Goal: Task Accomplishment & Management: Manage account settings

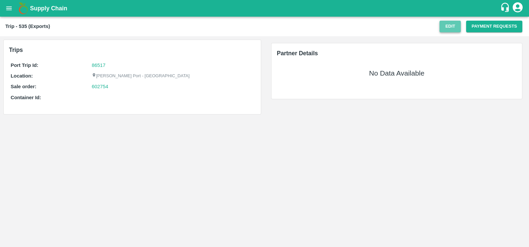
click at [450, 23] on button "Edit" at bounding box center [450, 27] width 21 height 12
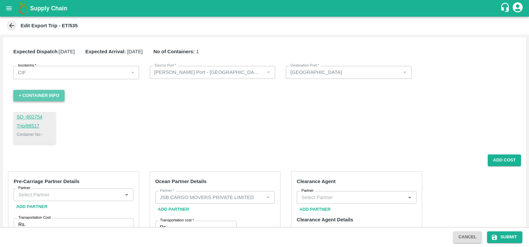
click at [39, 98] on button "+ Container Info" at bounding box center [38, 96] width 51 height 12
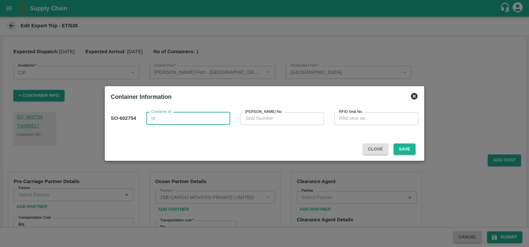
click at [174, 118] on textarea "Container Id" at bounding box center [188, 118] width 75 height 7
paste textarea "MNBU0193834"
type textarea "MNBU0193834"
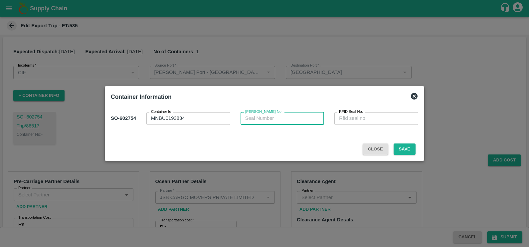
click at [253, 116] on textarea "Sl Seal No." at bounding box center [282, 118] width 75 height 7
paste textarea "MLIN2530570"
type textarea "MLIN2530570"
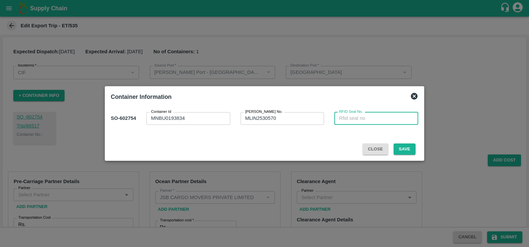
click at [342, 121] on textarea "RFID Seal No." at bounding box center [376, 118] width 75 height 7
paste textarea "ENOS02801890"
type textarea "ENOS02801890"
click at [409, 151] on button "Save" at bounding box center [405, 150] width 22 height 12
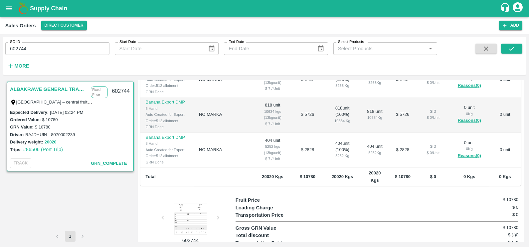
scroll to position [45, 0]
click at [190, 217] on div at bounding box center [191, 218] width 50 height 33
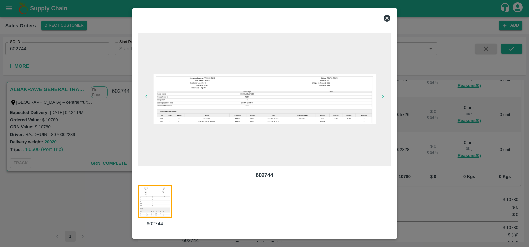
click at [386, 18] on icon at bounding box center [387, 18] width 7 height 7
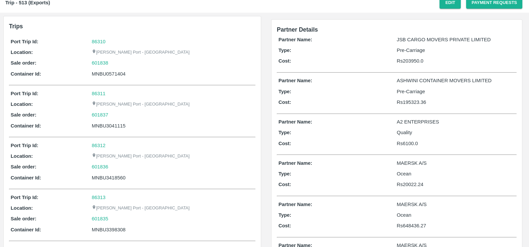
scroll to position [24, 0]
drag, startPoint x: 368, startPoint y: 141, endPoint x: 380, endPoint y: 152, distance: 15.8
drag, startPoint x: 380, startPoint y: 152, endPoint x: 370, endPoint y: 193, distance: 42.3
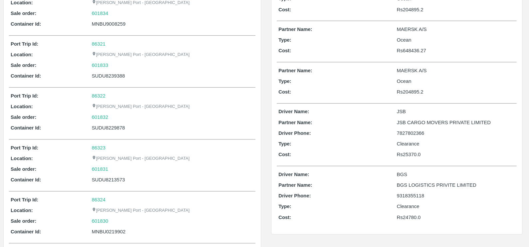
scroll to position [337, 0]
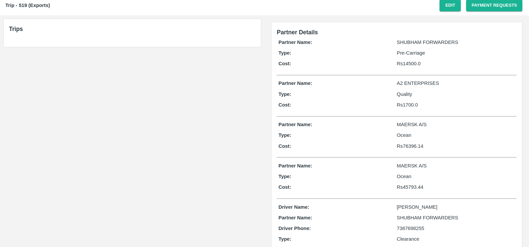
scroll to position [88, 0]
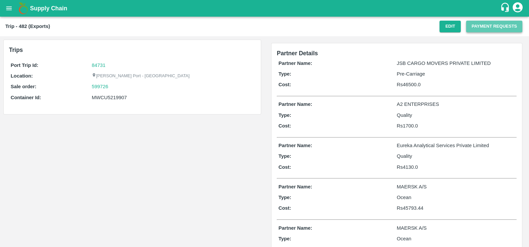
click at [478, 27] on button "Payment Requests" at bounding box center [495, 27] width 56 height 12
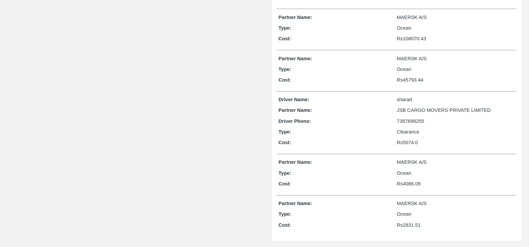
scroll to position [170, 0]
